Goal: Transaction & Acquisition: Purchase product/service

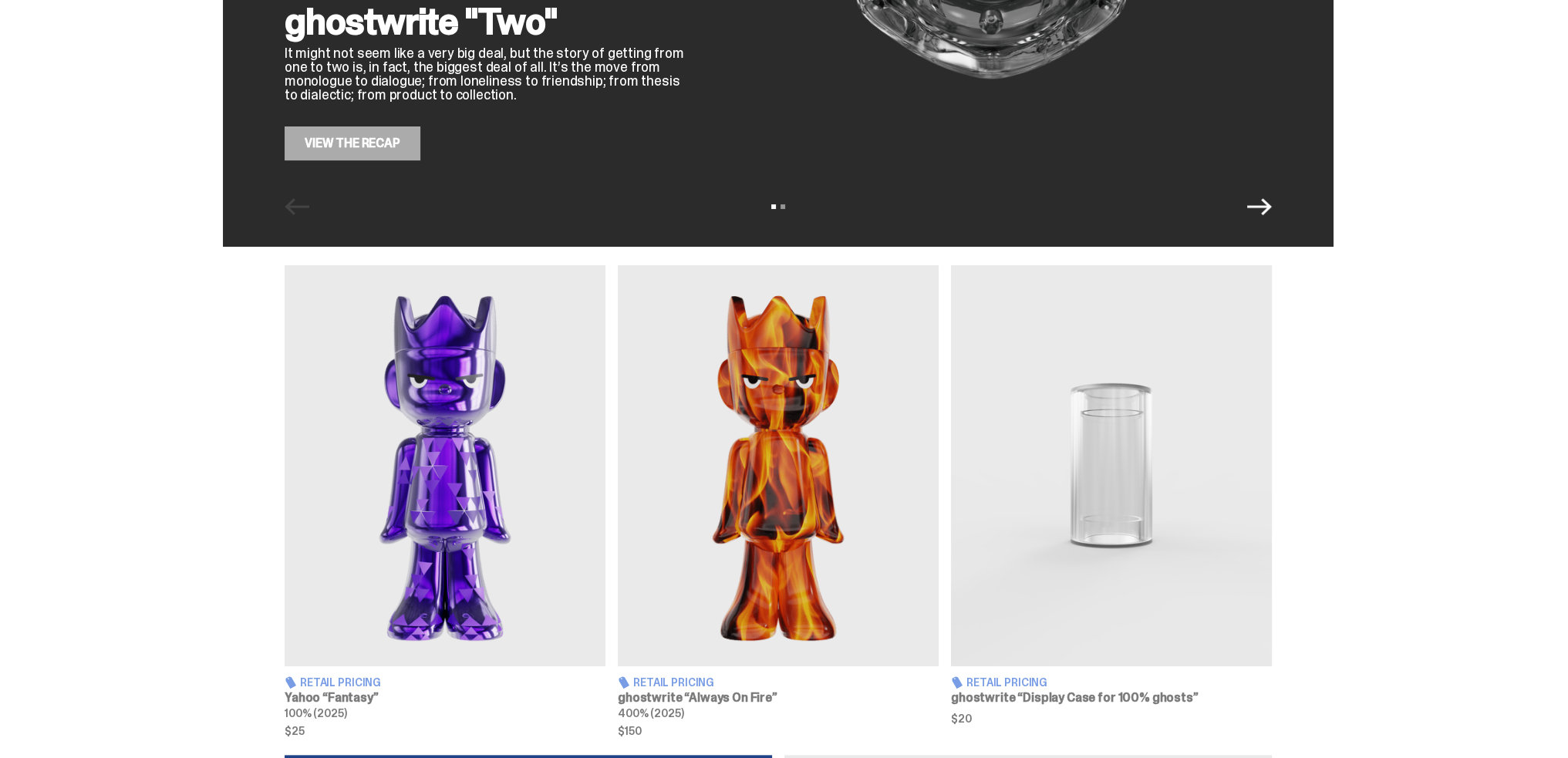
scroll to position [385, 0]
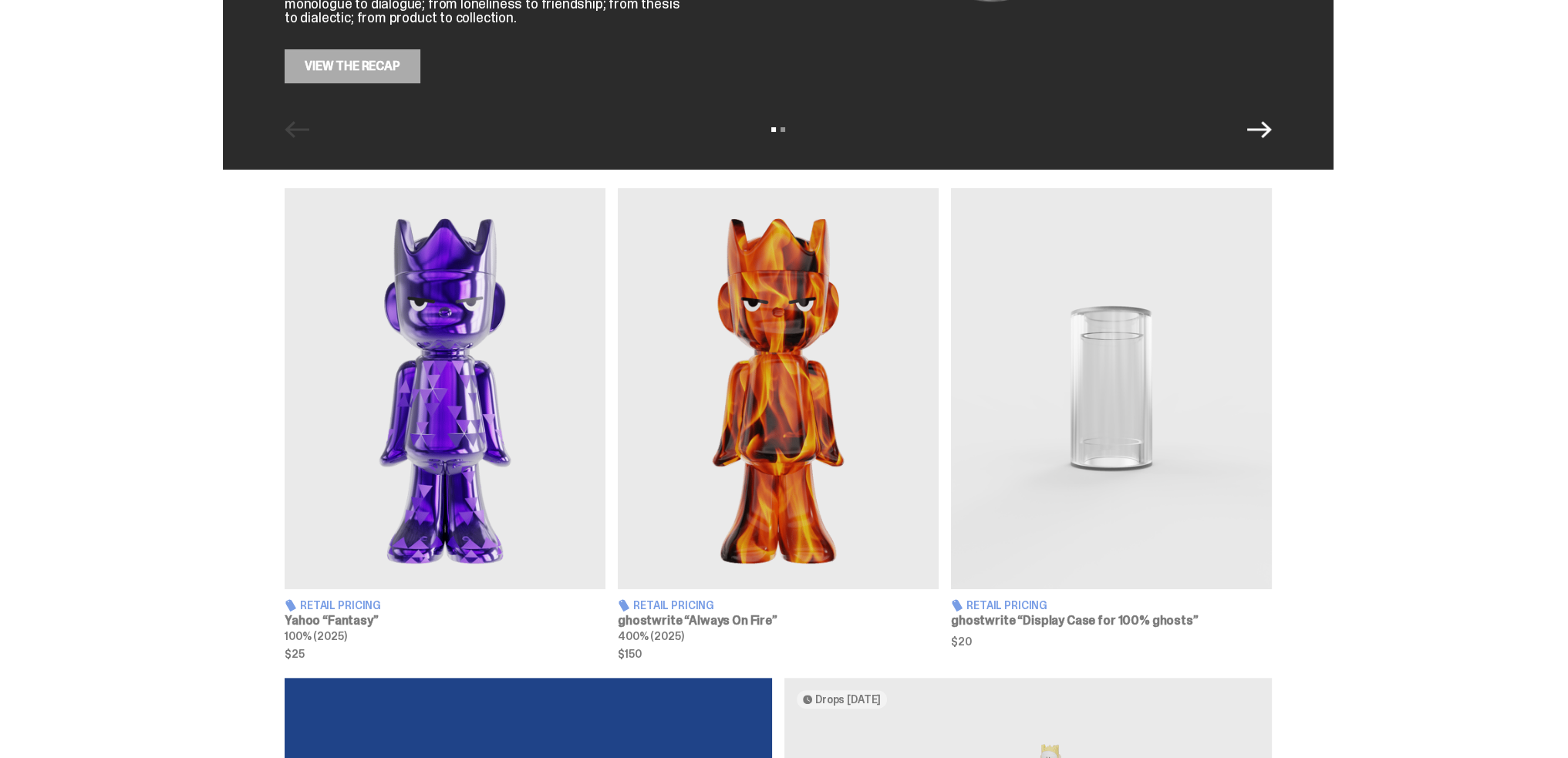
click at [429, 419] on img at bounding box center [445, 388] width 321 height 401
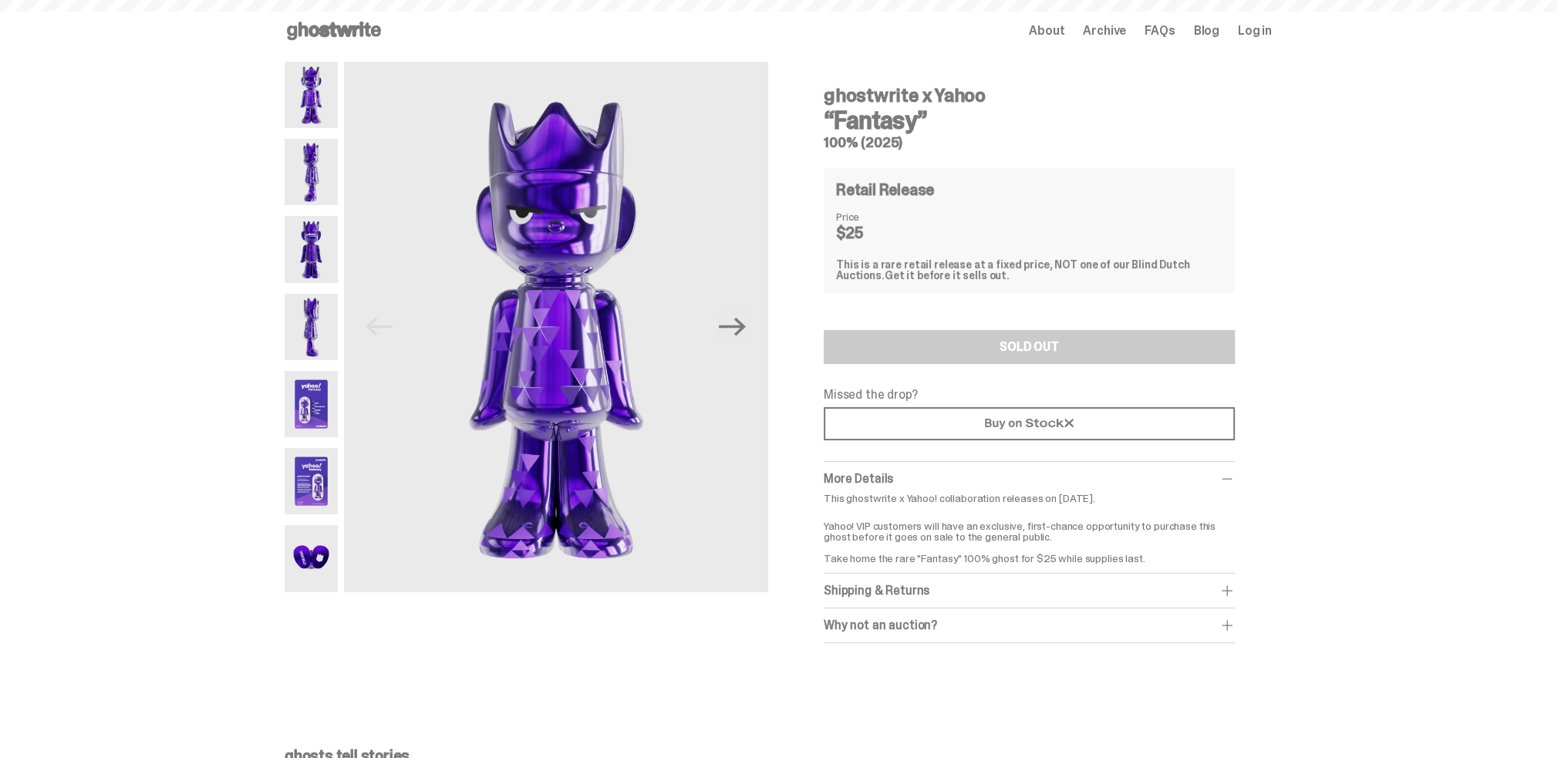
scroll to position [385, 0]
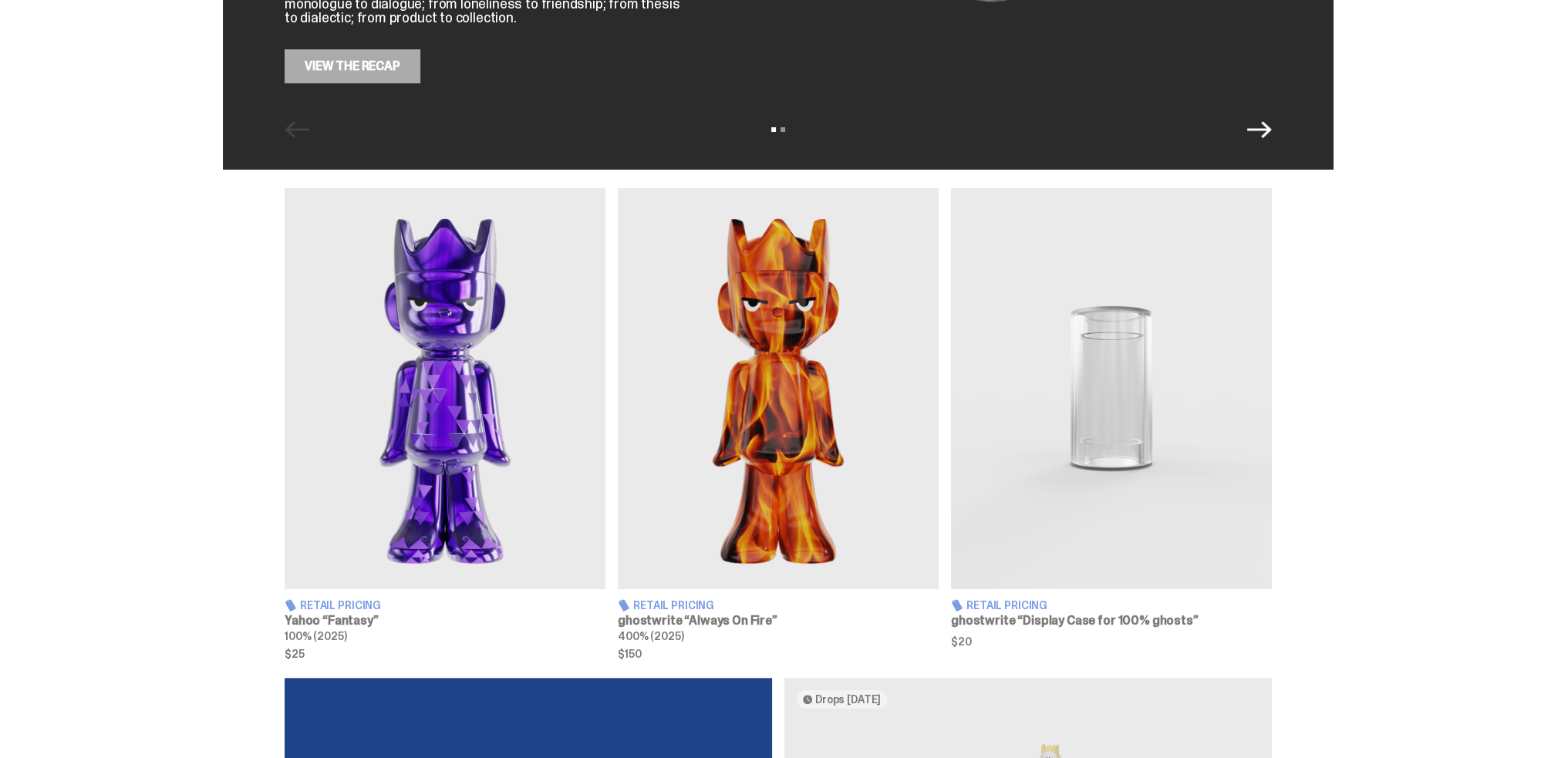
click at [694, 339] on img at bounding box center [778, 388] width 321 height 401
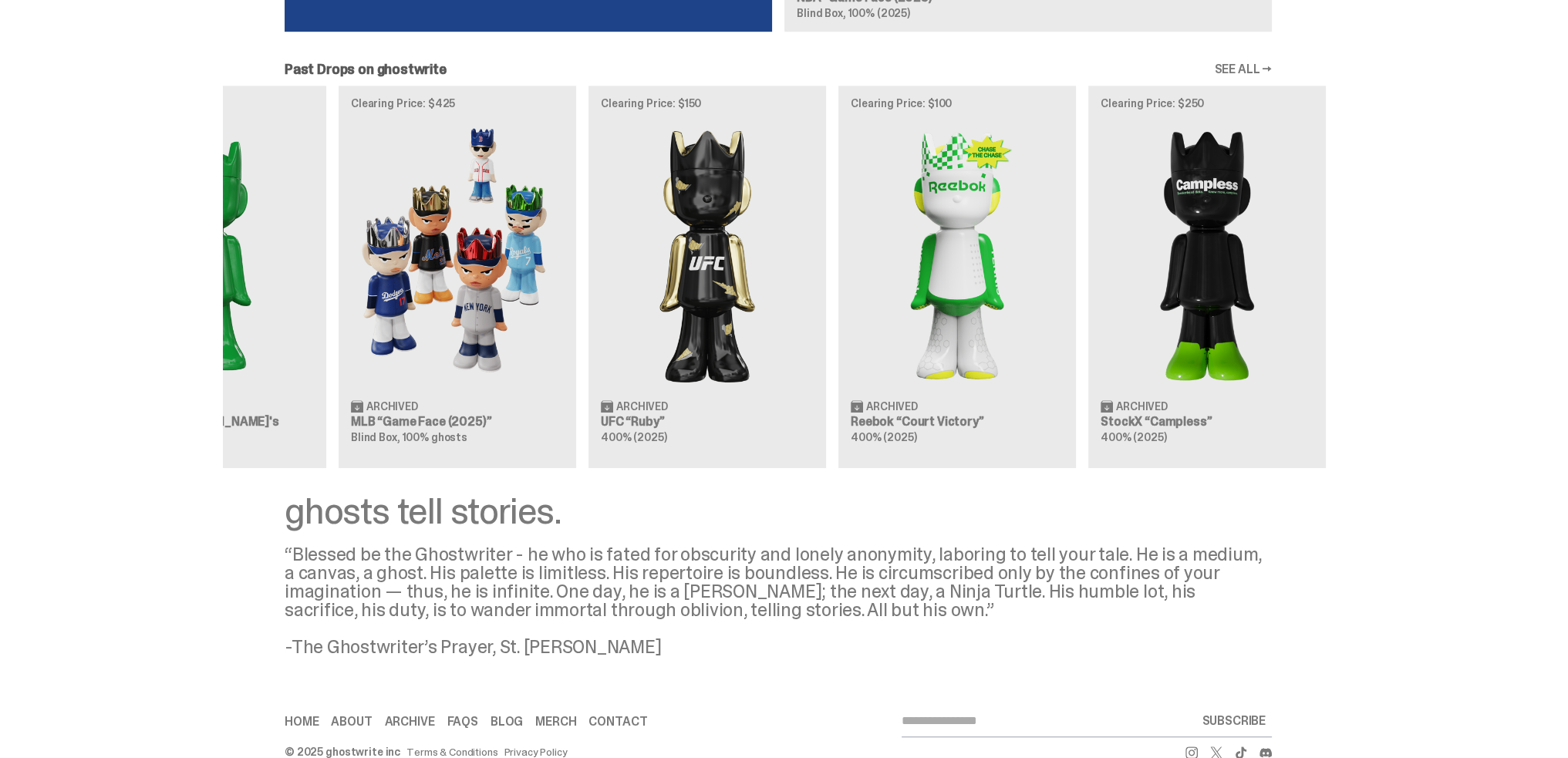
scroll to position [0, 500]
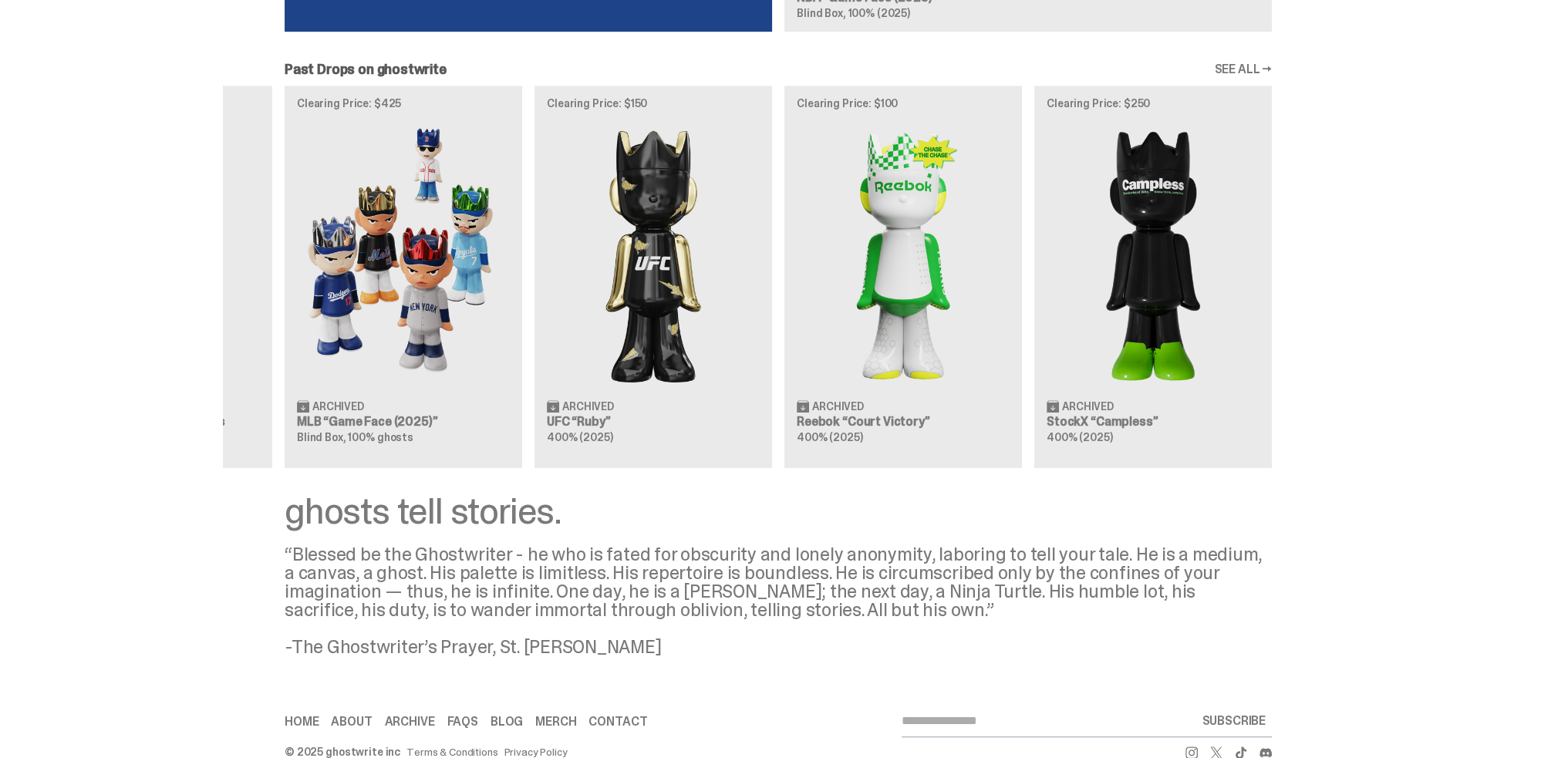
click at [466, 310] on div "Clearing Price: $356 Archived ghostwrite “Two” 400% (2025) Clearing Price: $151…" at bounding box center [778, 277] width 1111 height 383
click at [960, 229] on div "Clearing Price: $356 Archived ghostwrite “Two” 400% (2025) Clearing Price: $151…" at bounding box center [778, 277] width 1111 height 383
click at [435, 302] on div "Clearing Price: $356 Archived ghostwrite “Two” 400% (2025) Clearing Price: $151…" at bounding box center [778, 277] width 1111 height 383
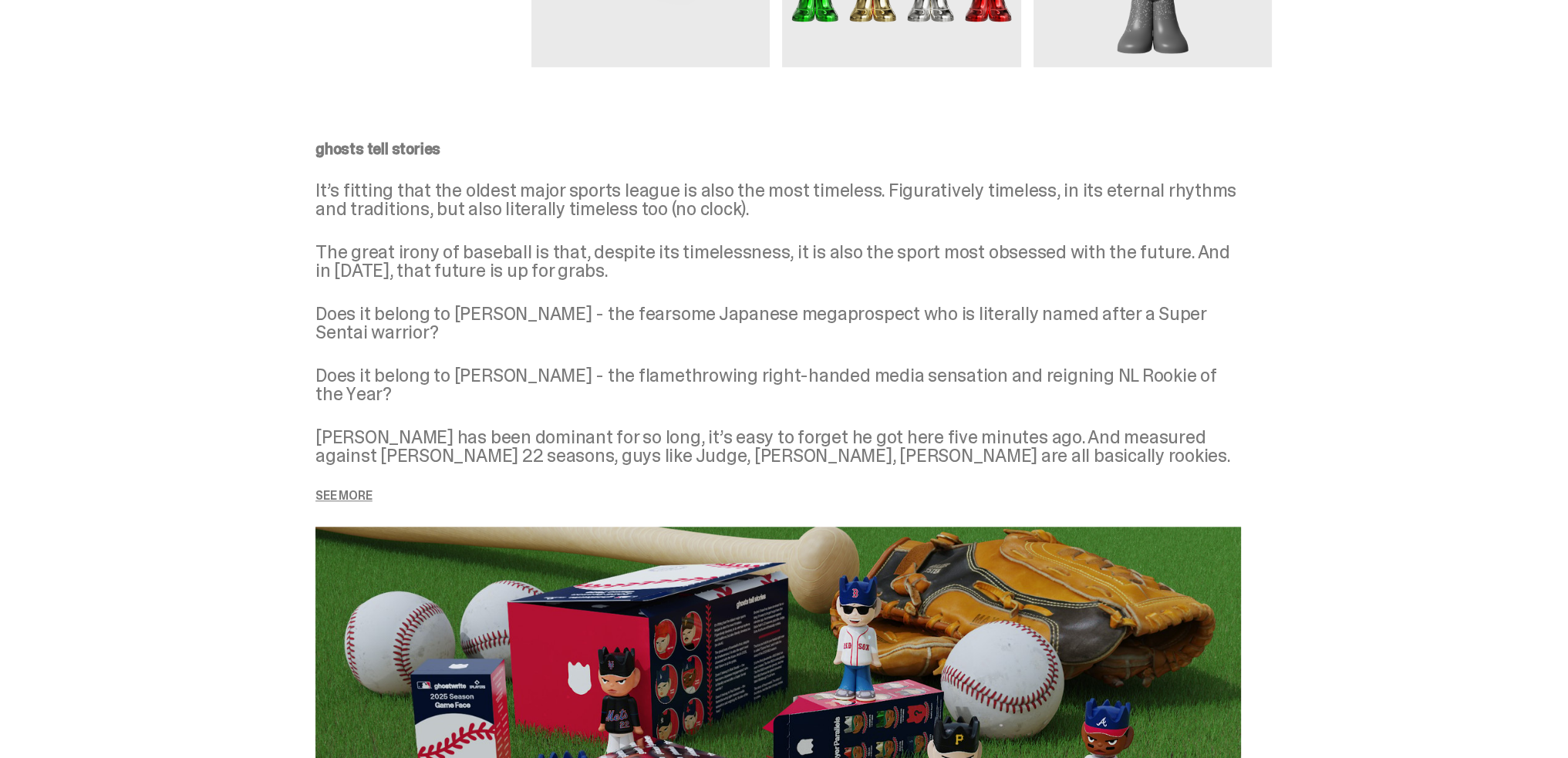
scroll to position [1851, 0]
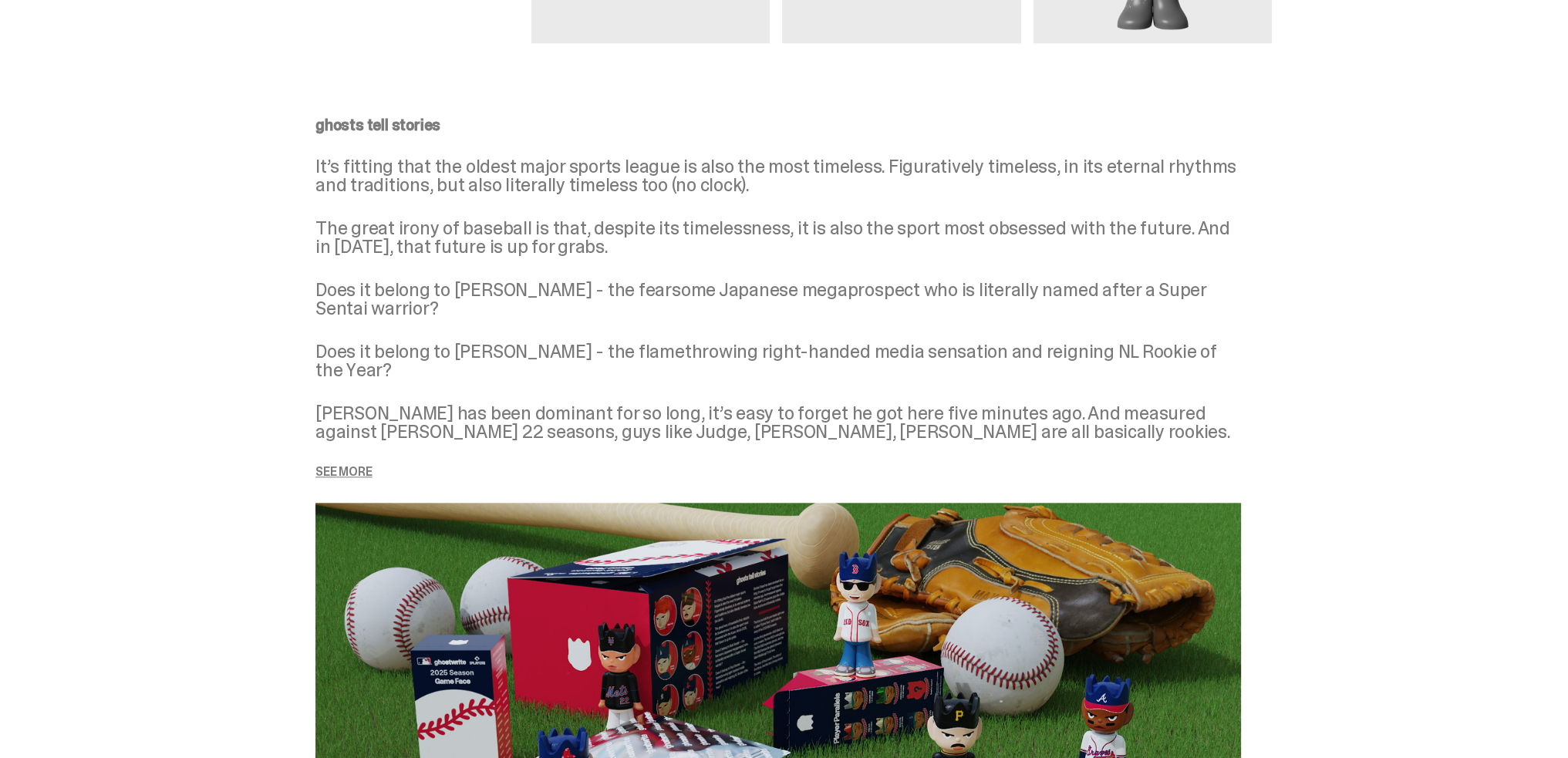
drag, startPoint x: 1364, startPoint y: 429, endPoint x: 990, endPoint y: 197, distance: 440.1
click at [990, 197] on div "ghosts tell stories It’s fitting that the oldest major sports league is also th…" at bounding box center [778, 298] width 925 height 361
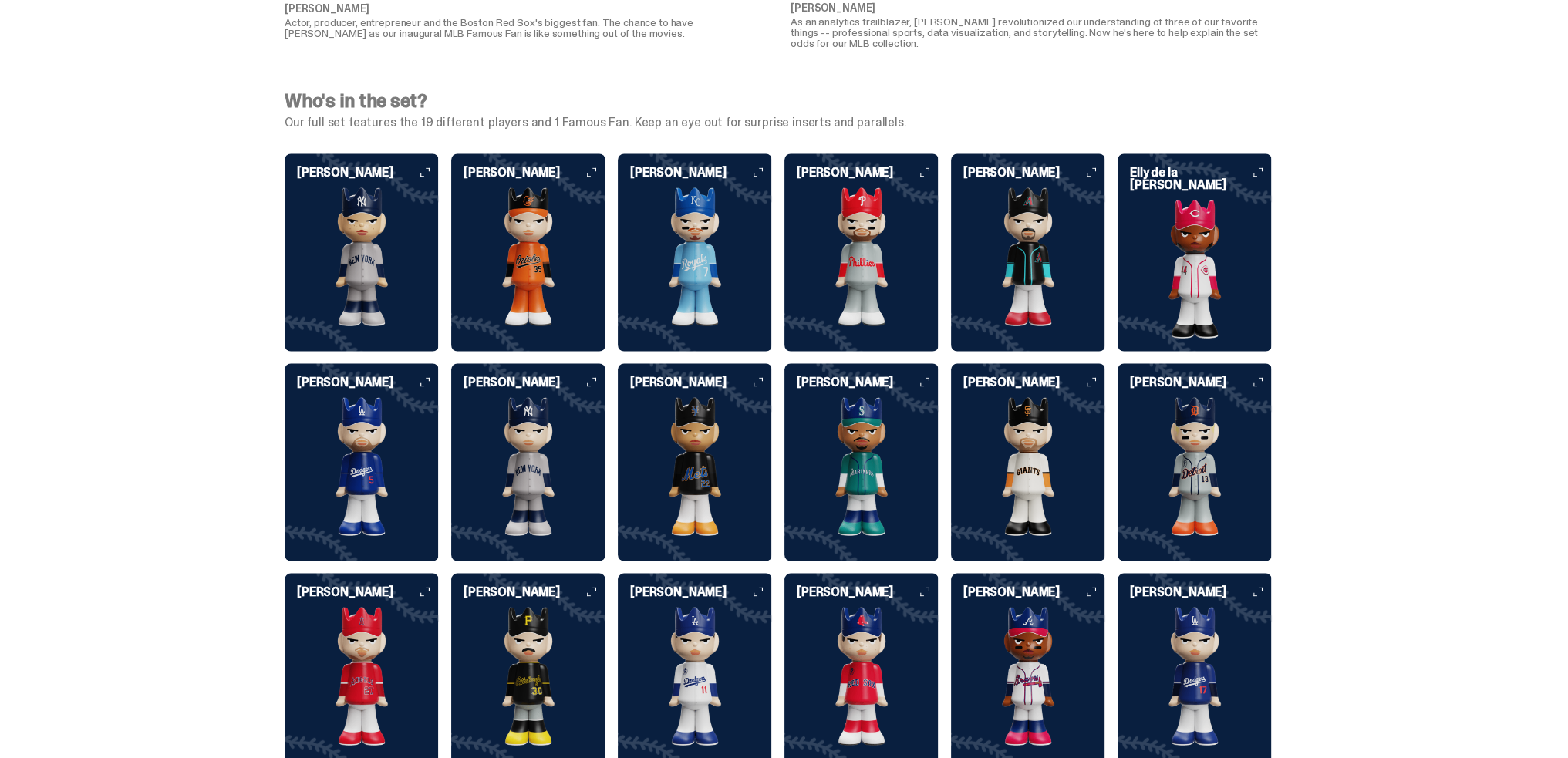
scroll to position [3779, 0]
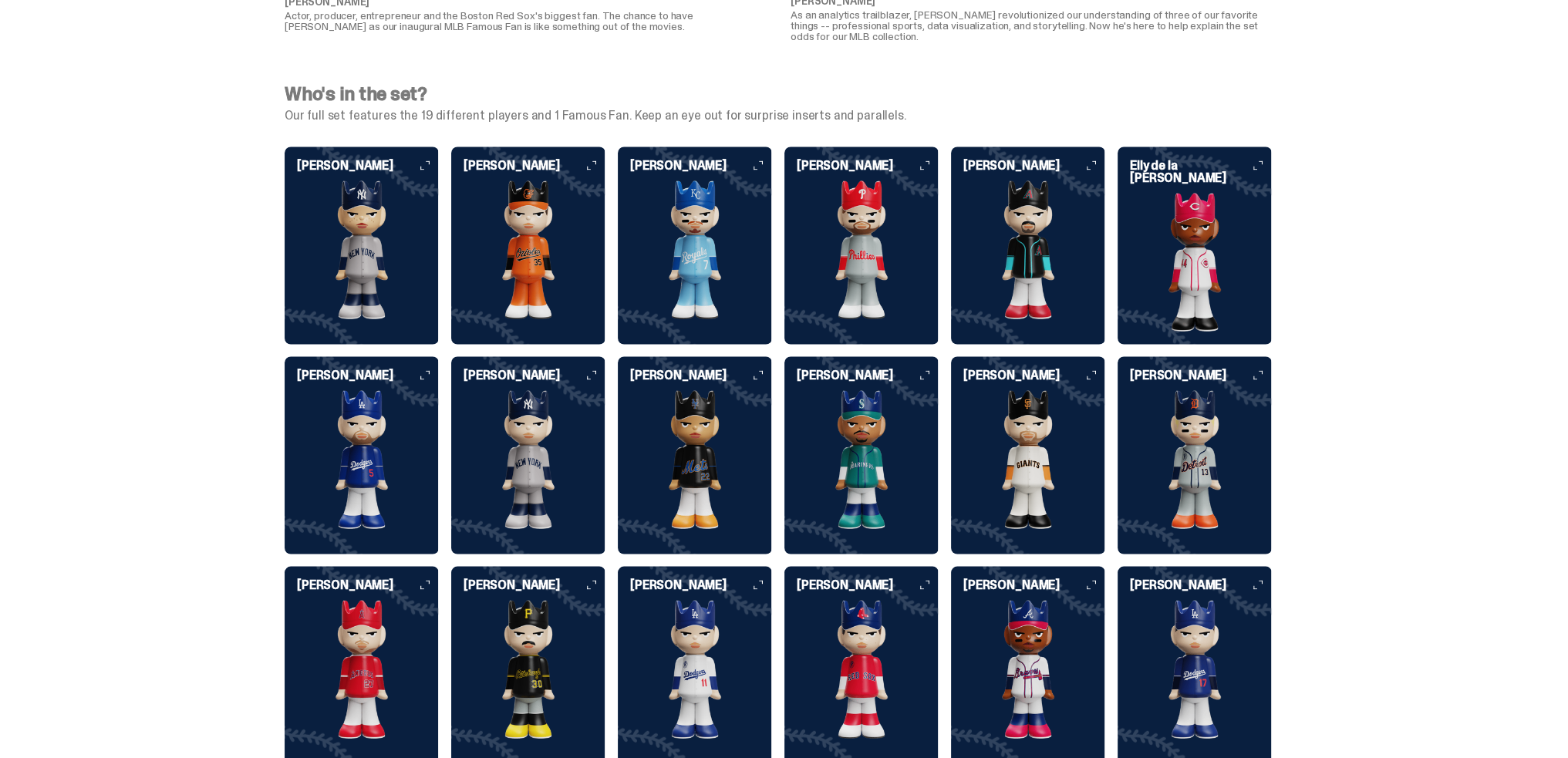
click at [369, 431] on img at bounding box center [361, 460] width 154 height 139
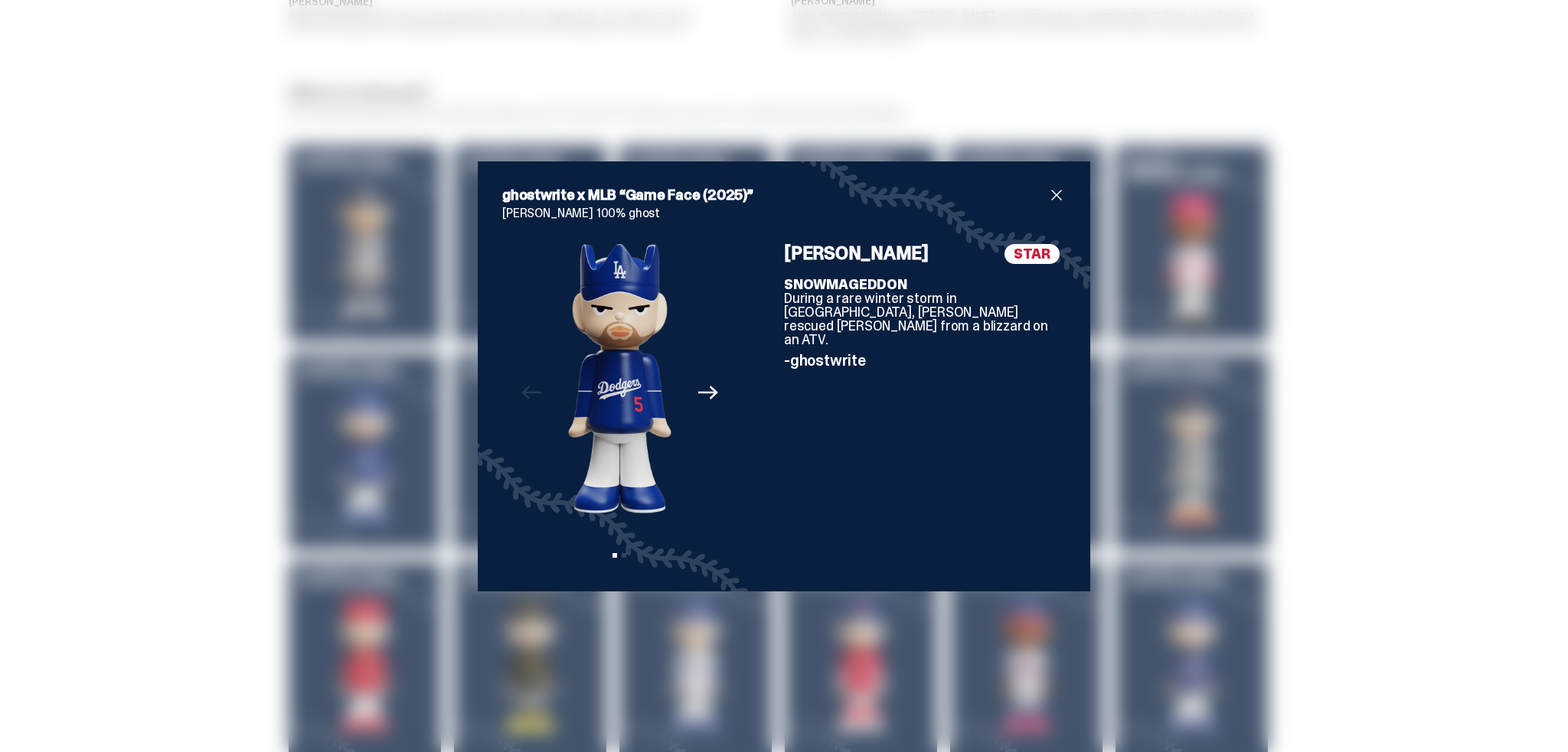
click at [1051, 198] on span "close" at bounding box center [1056, 194] width 18 height 18
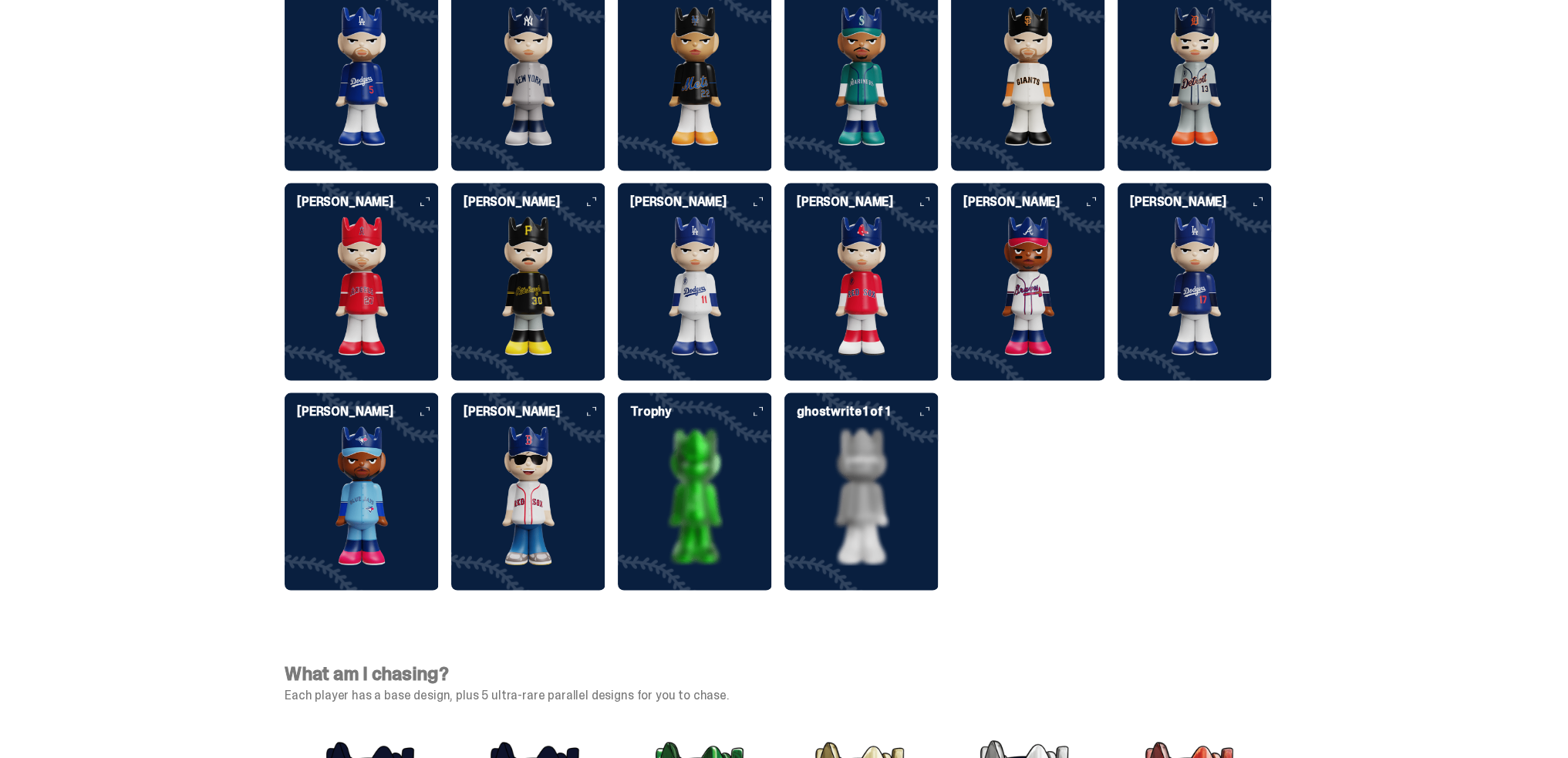
scroll to position [4165, 0]
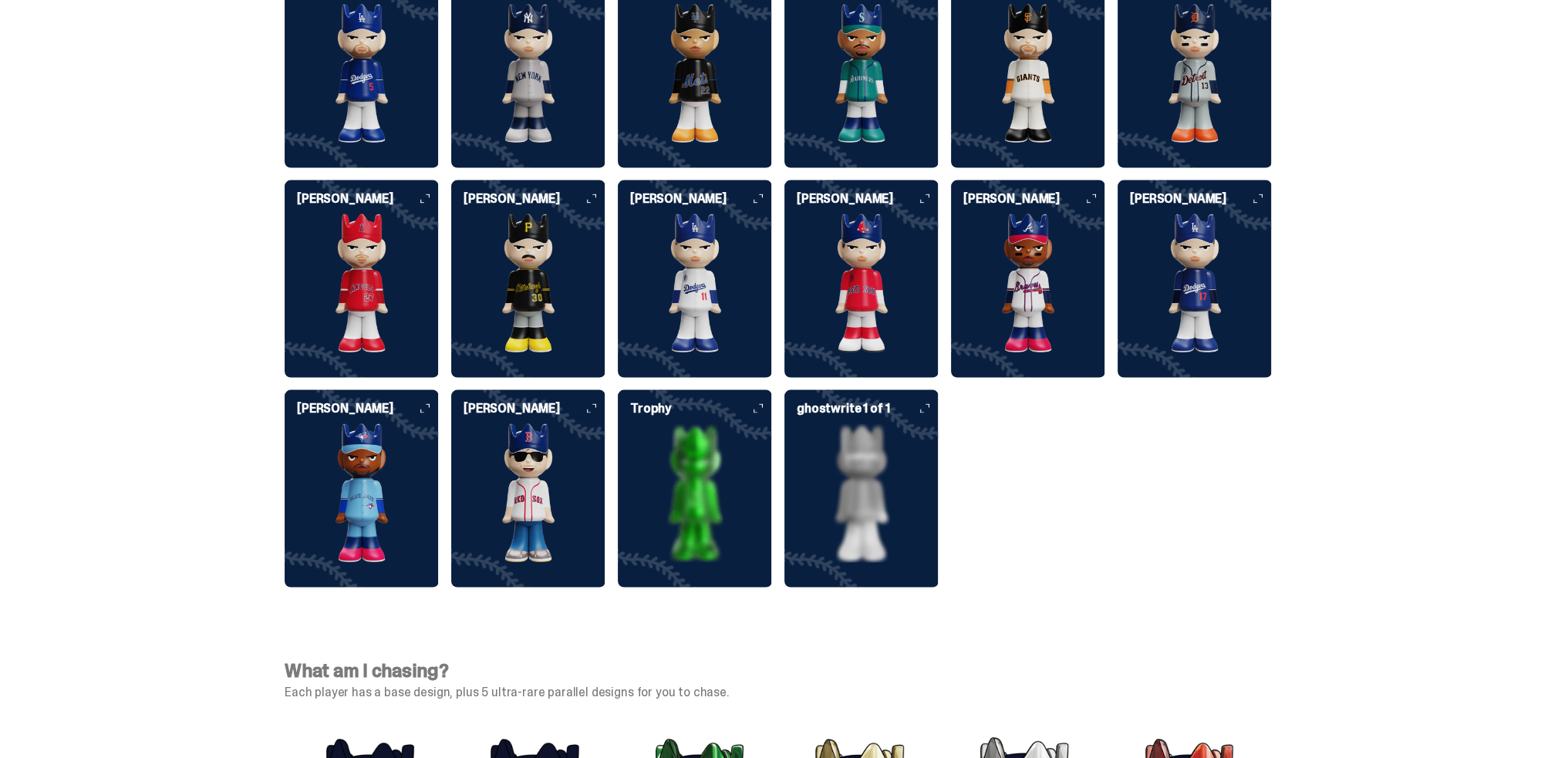
click at [347, 435] on img at bounding box center [361, 493] width 154 height 139
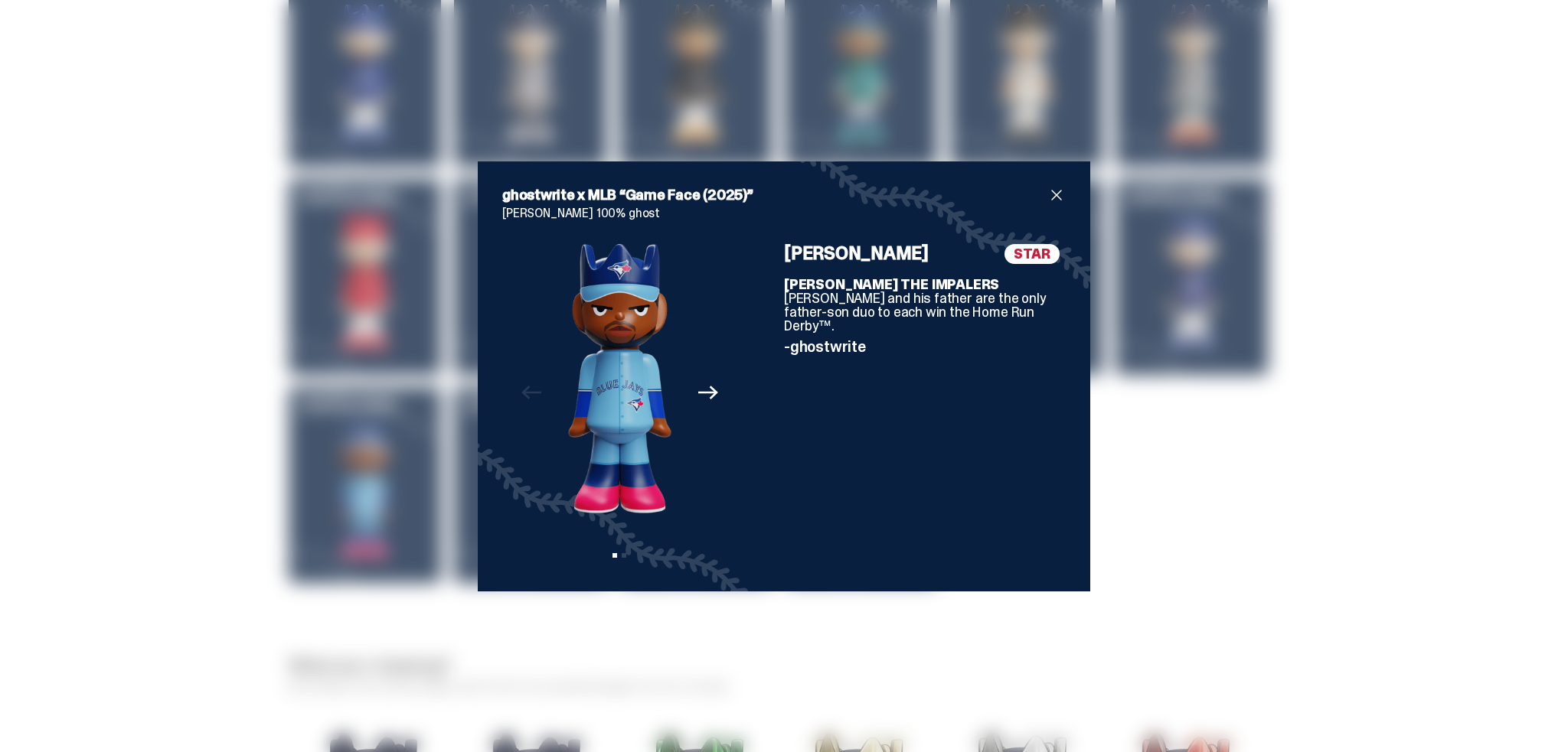
click at [1021, 257] on span "STAR" at bounding box center [1031, 253] width 55 height 20
click at [1052, 195] on span "close" at bounding box center [1056, 194] width 18 height 18
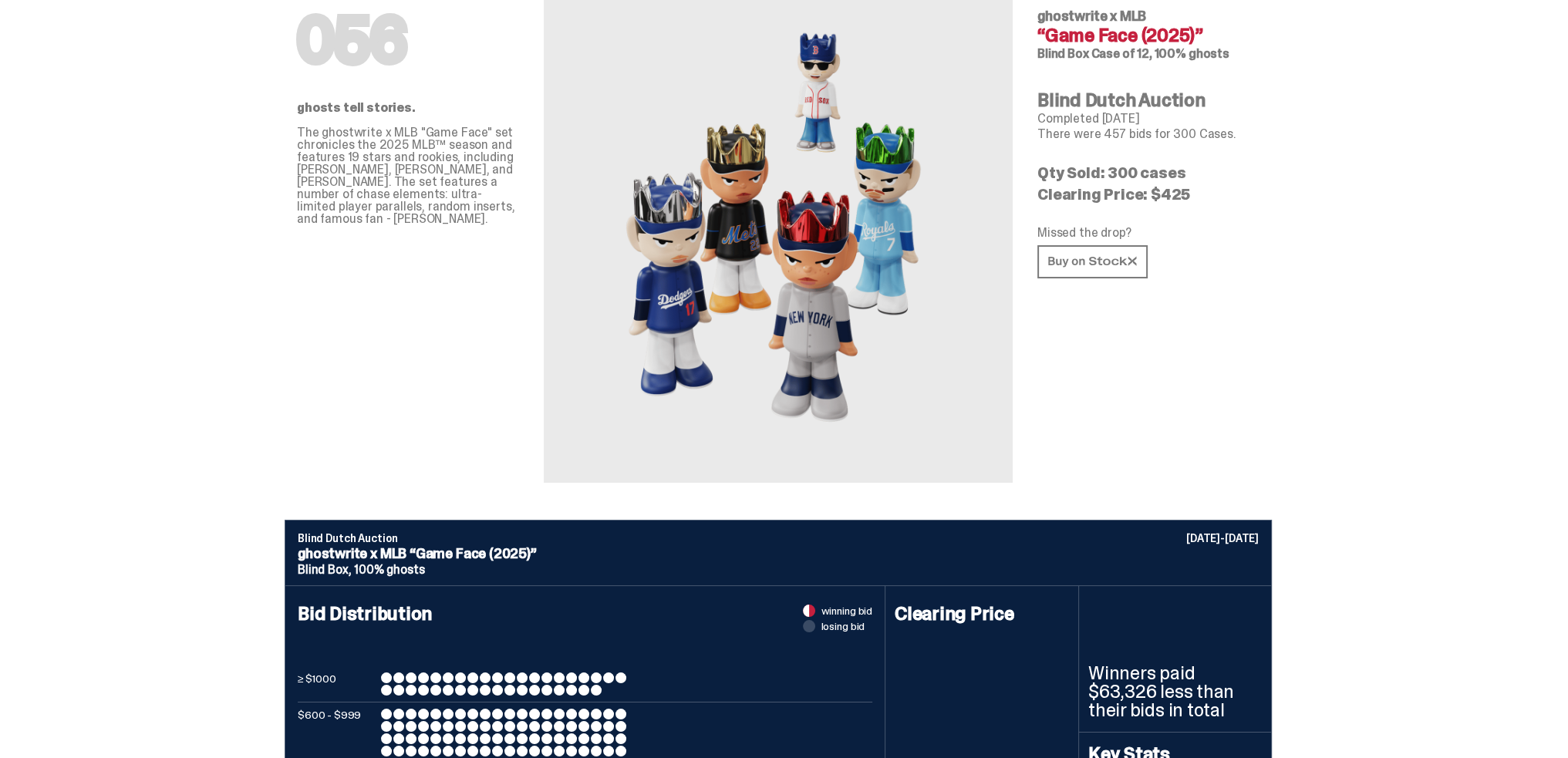
scroll to position [0, 0]
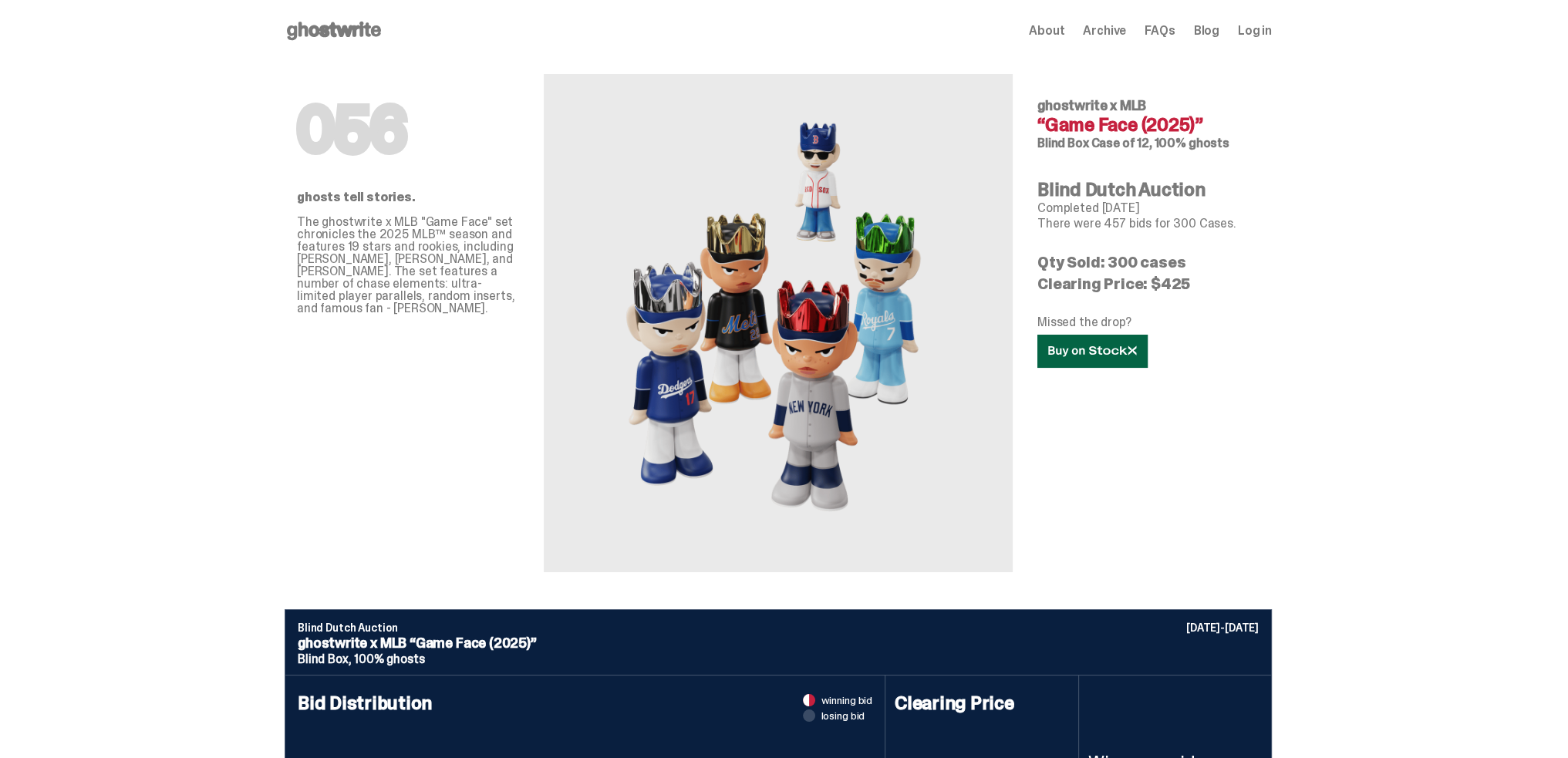
click at [1118, 354] on icon at bounding box center [1092, 351] width 89 height 11
